Goal: Transaction & Acquisition: Purchase product/service

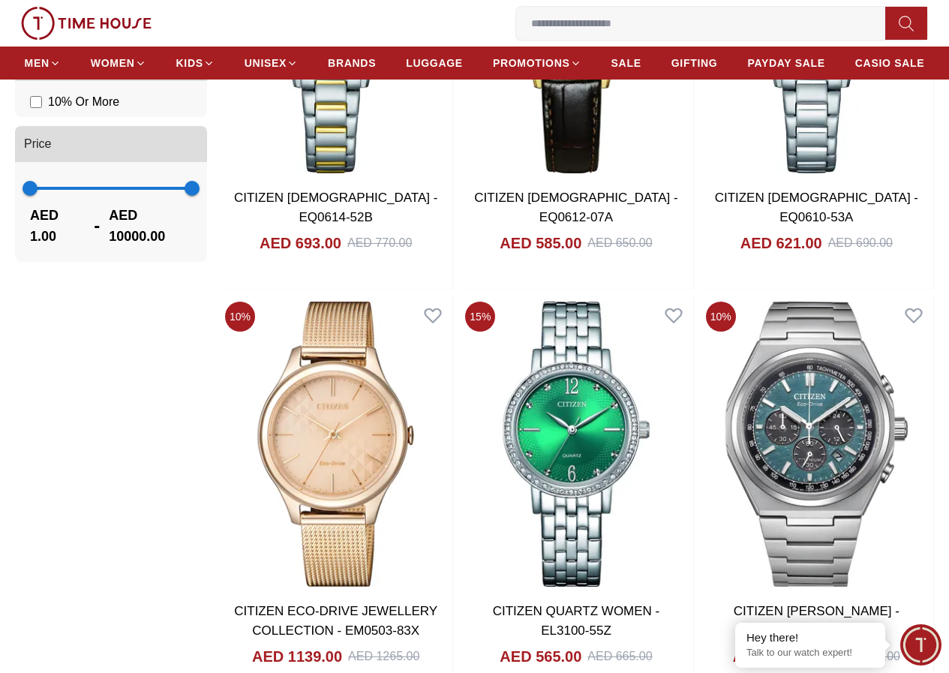
scroll to position [1200, 0]
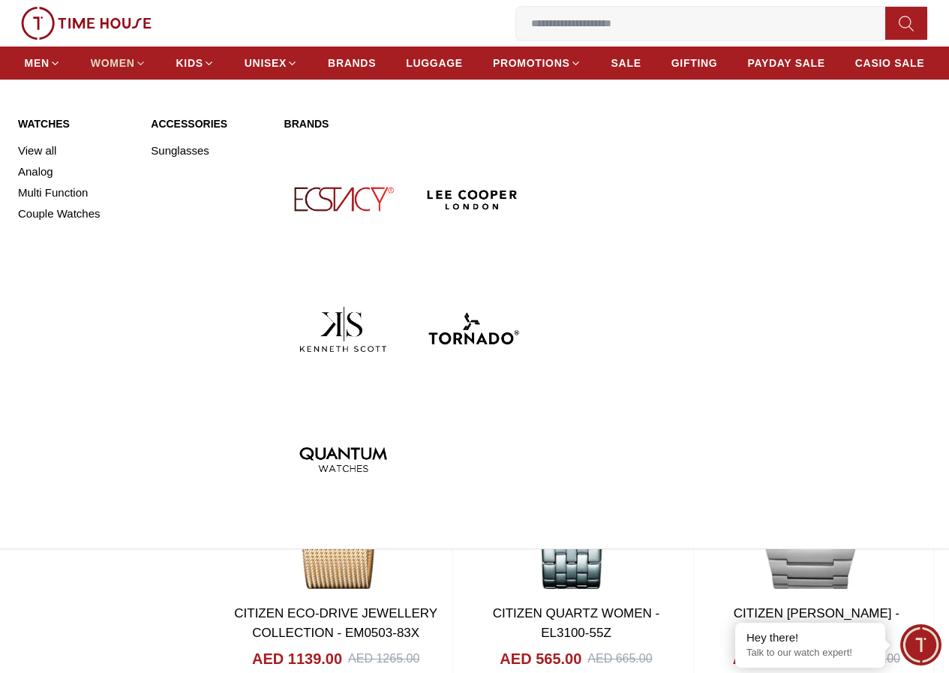
click at [135, 70] on span "WOMEN" at bounding box center [113, 62] width 44 height 15
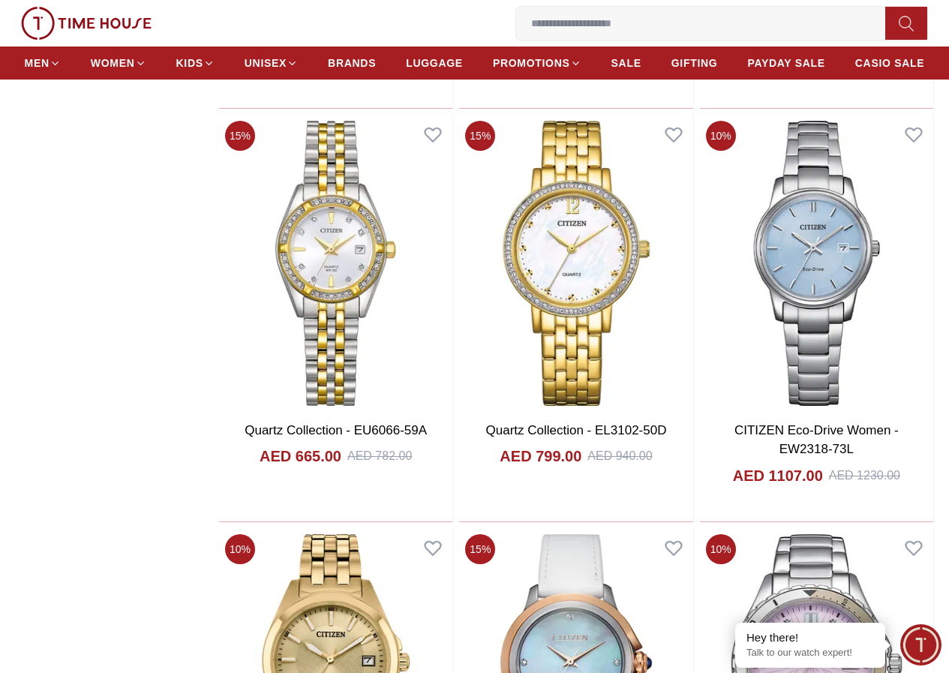
scroll to position [1950, 0]
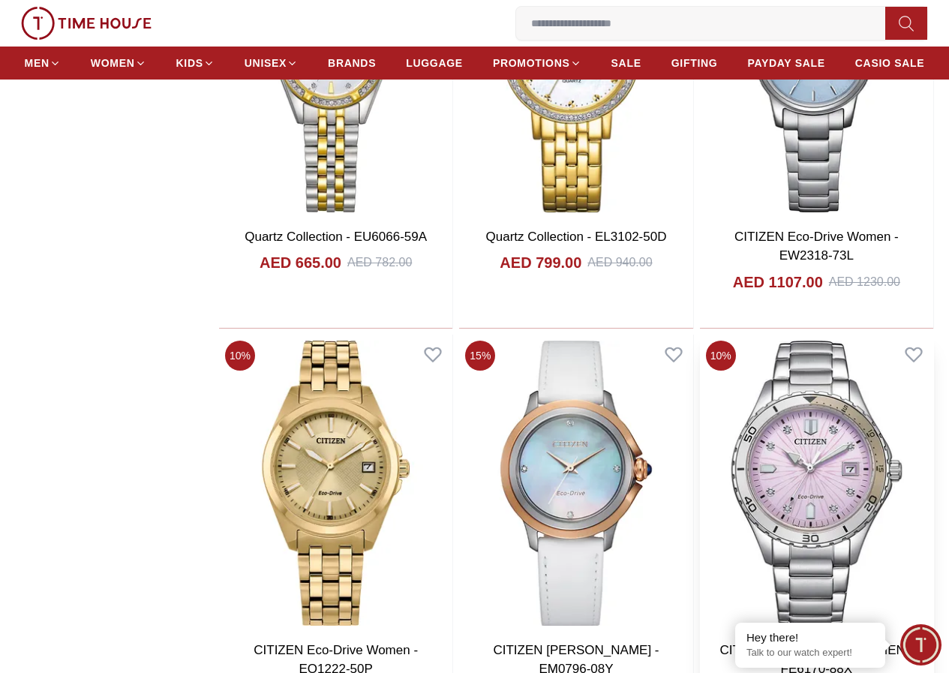
click at [762, 334] on img at bounding box center [816, 482] width 233 height 297
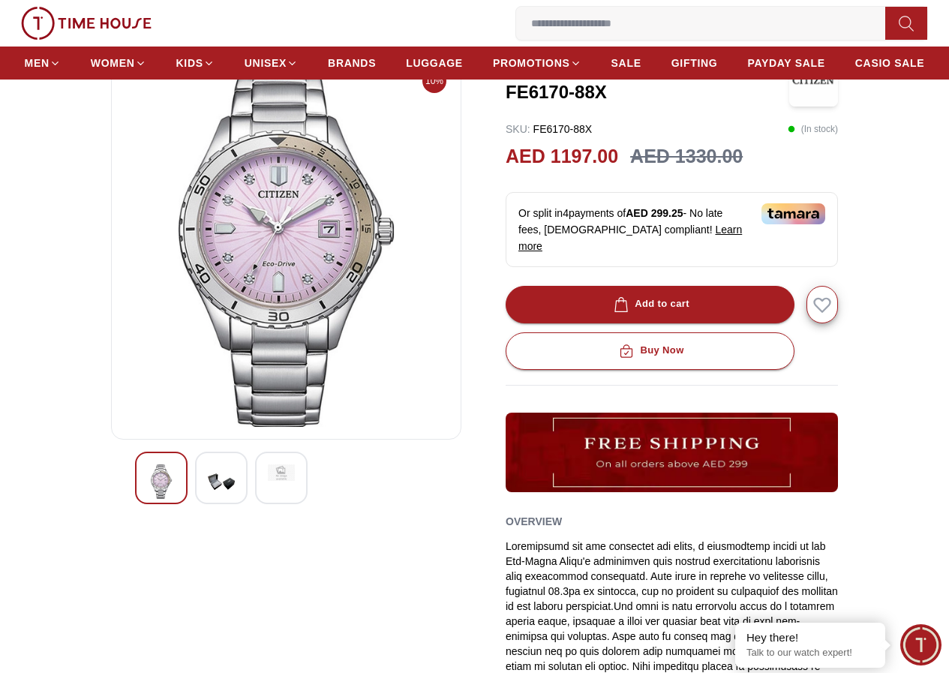
scroll to position [150, 0]
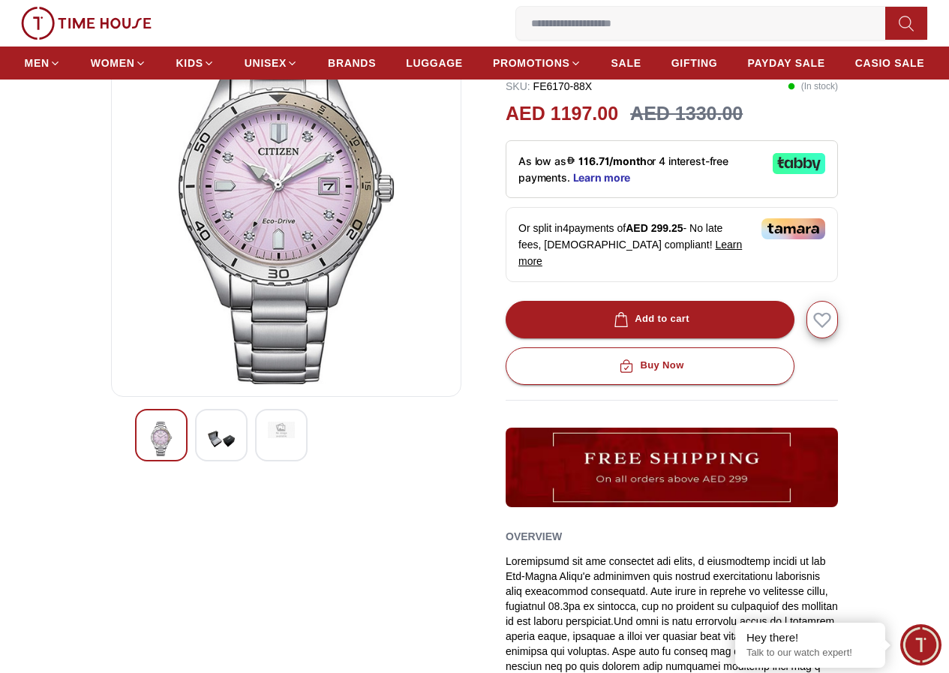
click at [208, 456] on img at bounding box center [221, 438] width 27 height 34
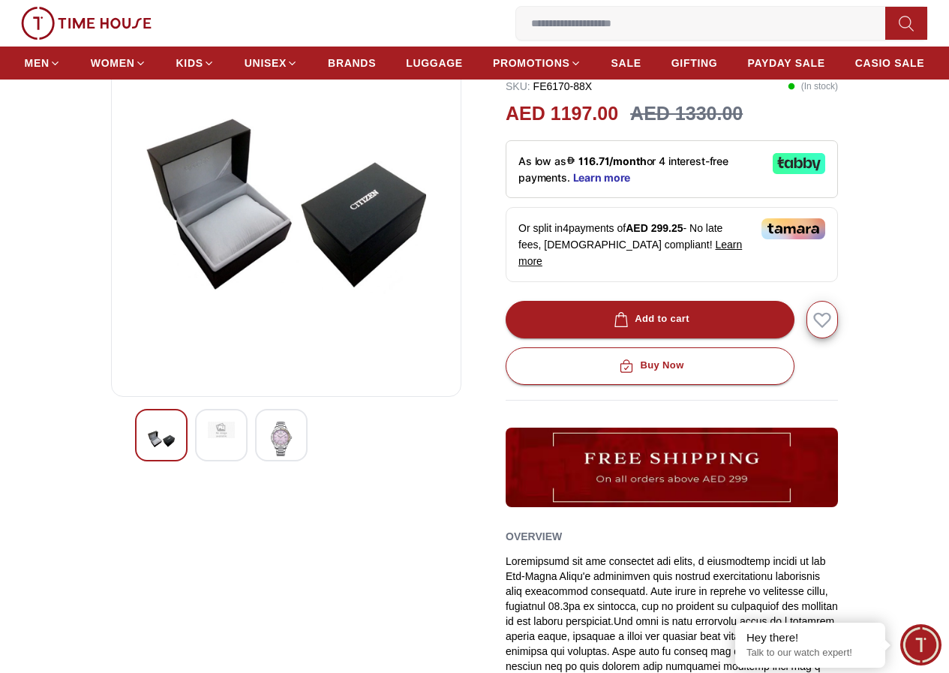
click at [255, 457] on div at bounding box center [281, 435] width 52 height 52
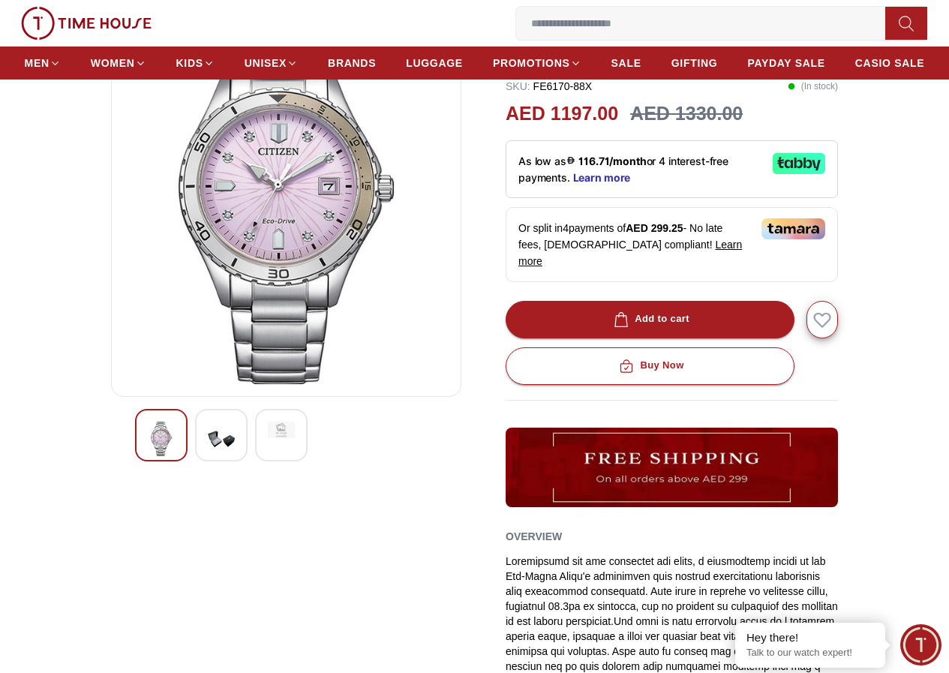
click at [135, 449] on div at bounding box center [161, 435] width 52 height 52
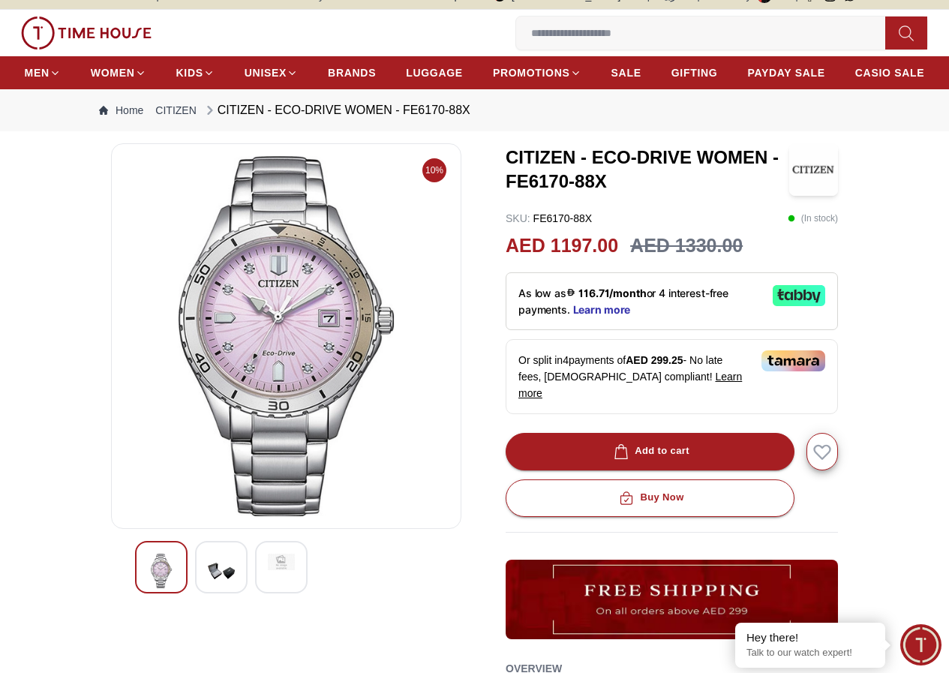
scroll to position [0, 0]
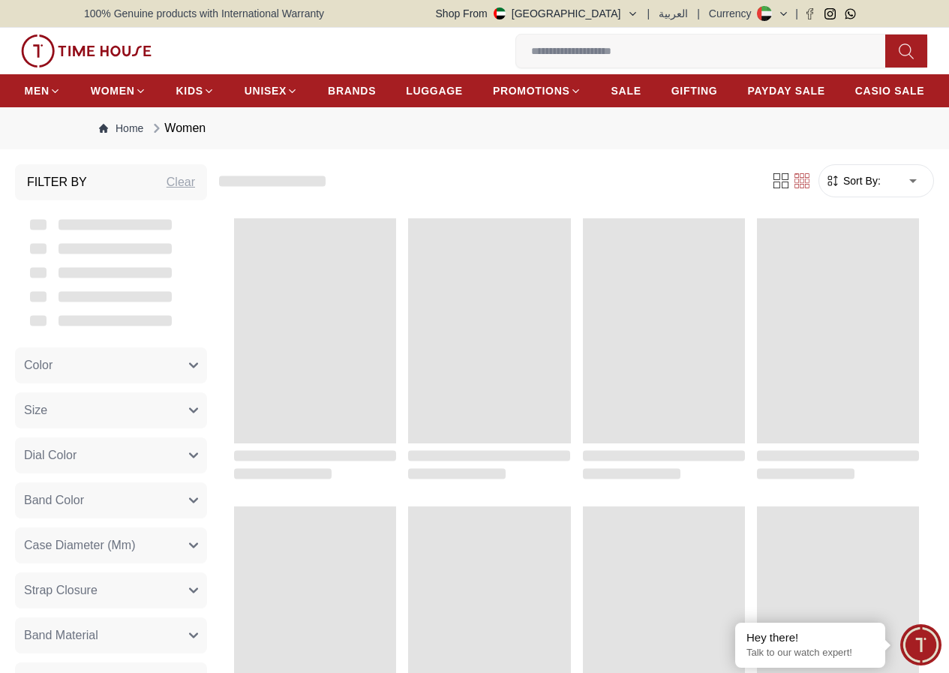
scroll to position [1293, 0]
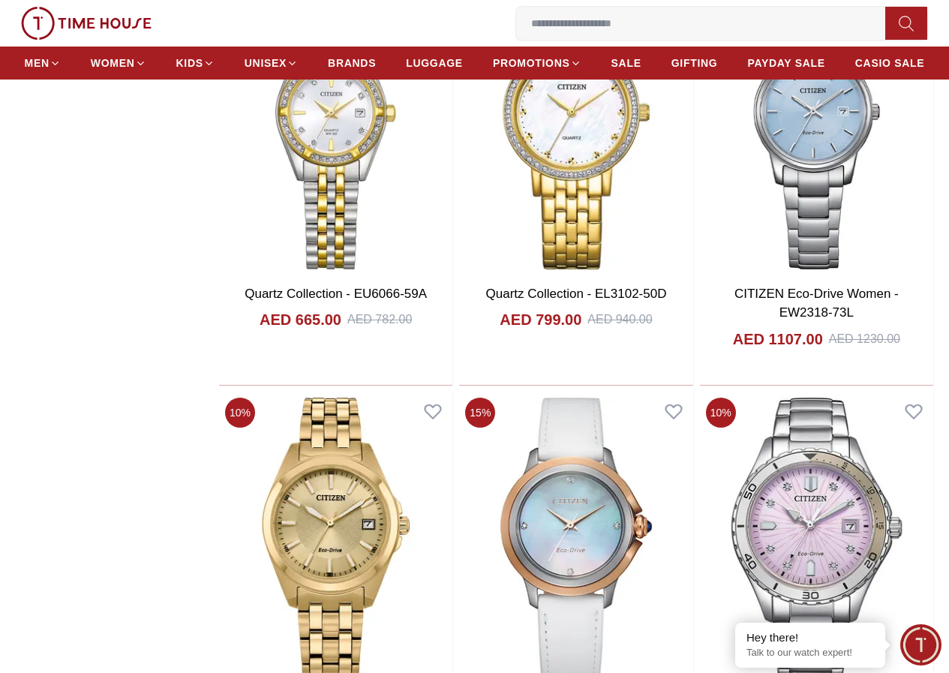
scroll to position [1518, 0]
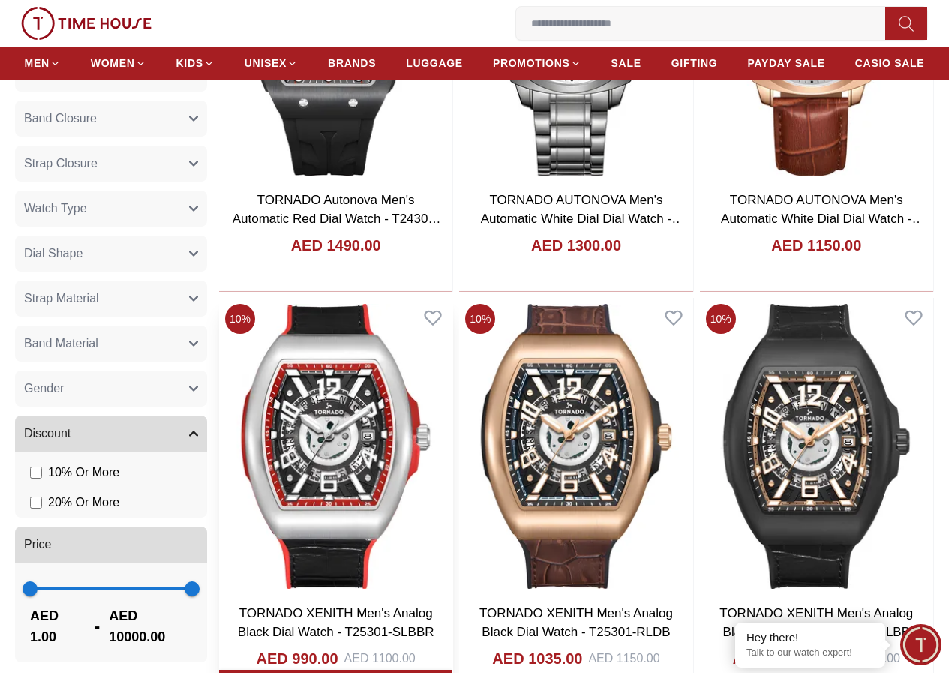
scroll to position [900, 0]
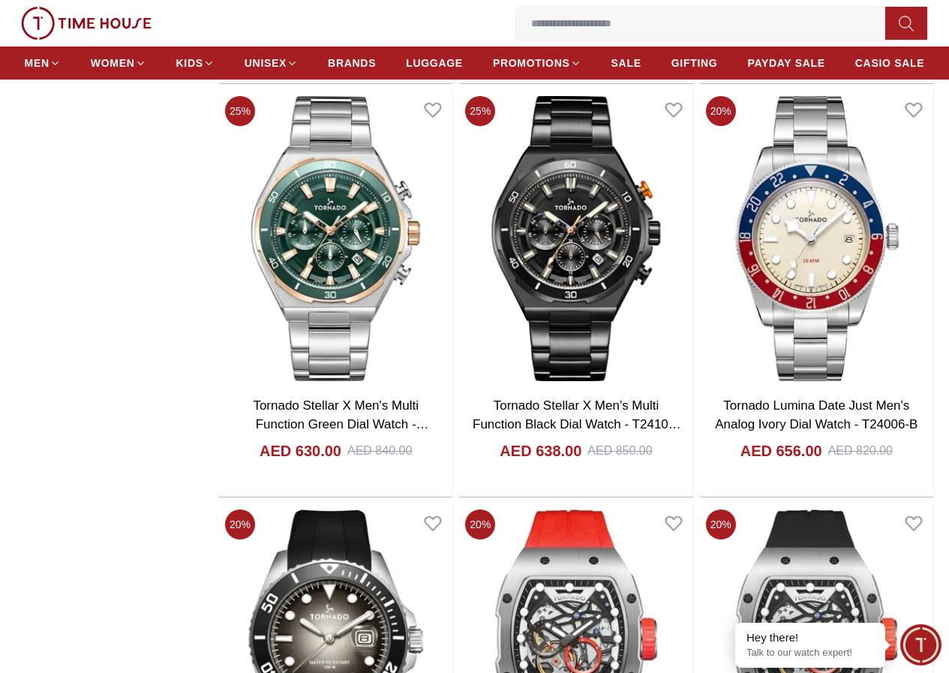
scroll to position [3286, 0]
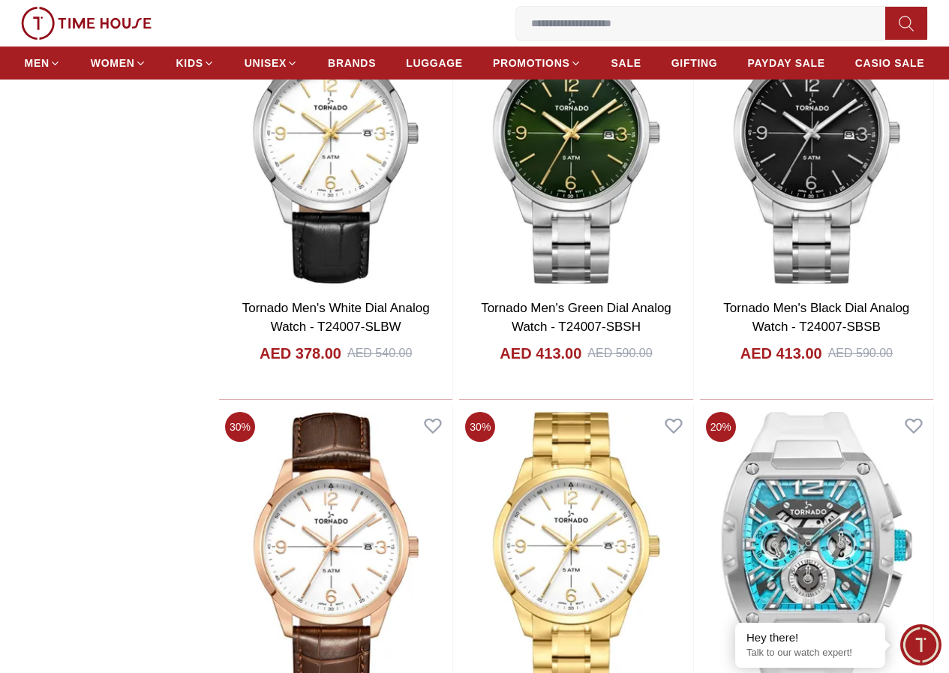
scroll to position [6135, 0]
